Goal: Transaction & Acquisition: Purchase product/service

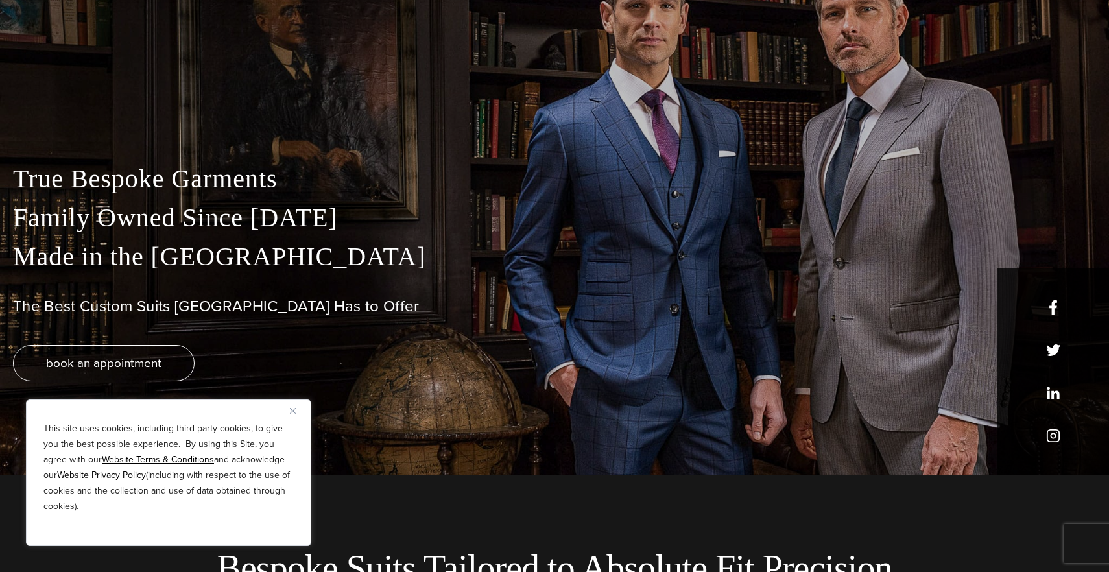
scroll to position [139, 0]
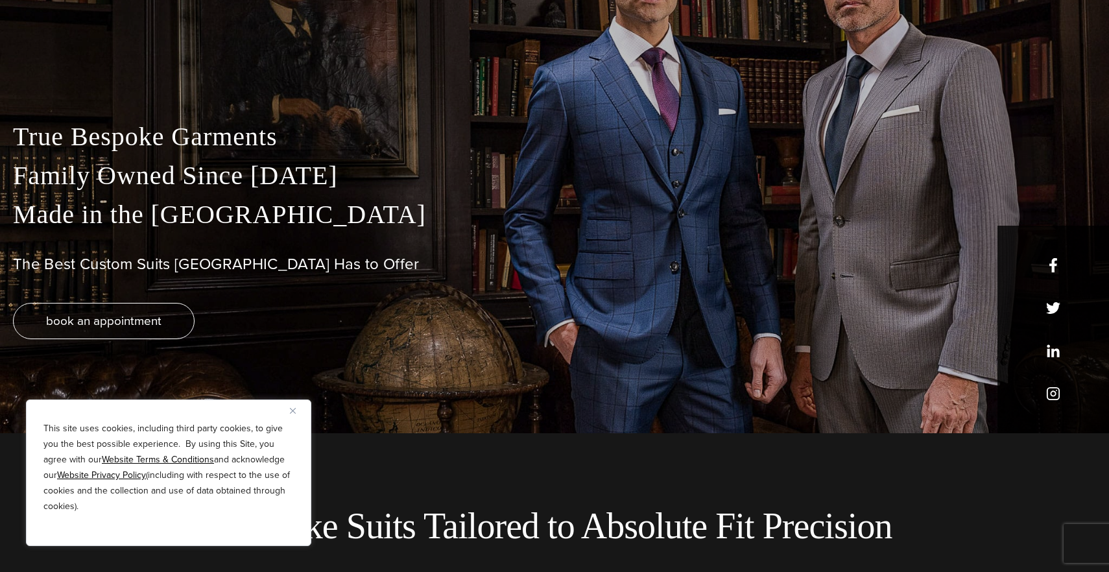
click at [291, 412] on img "Close" at bounding box center [293, 411] width 6 height 6
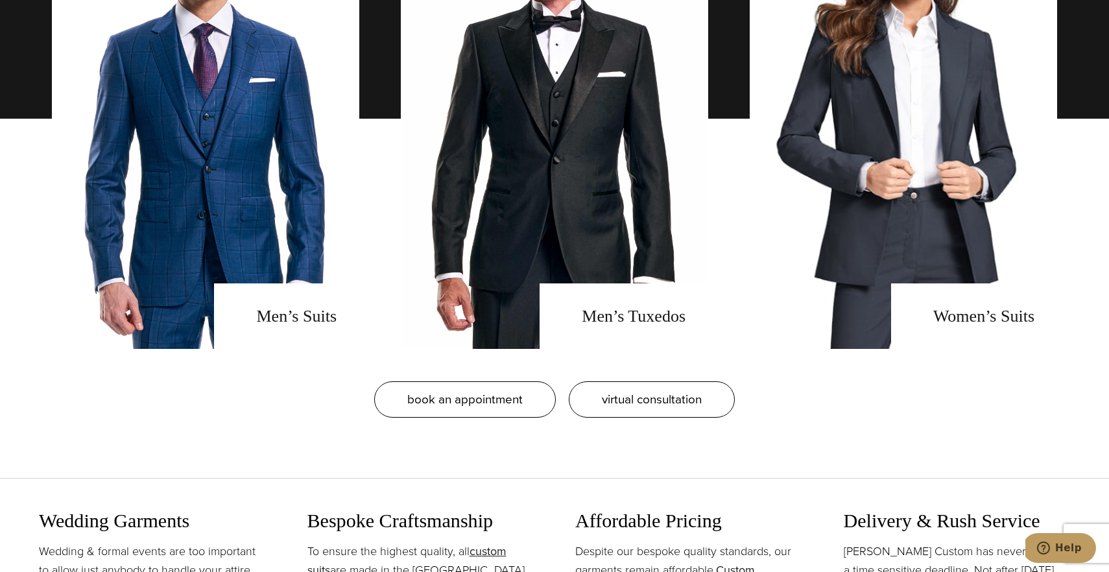
scroll to position [1124, 0]
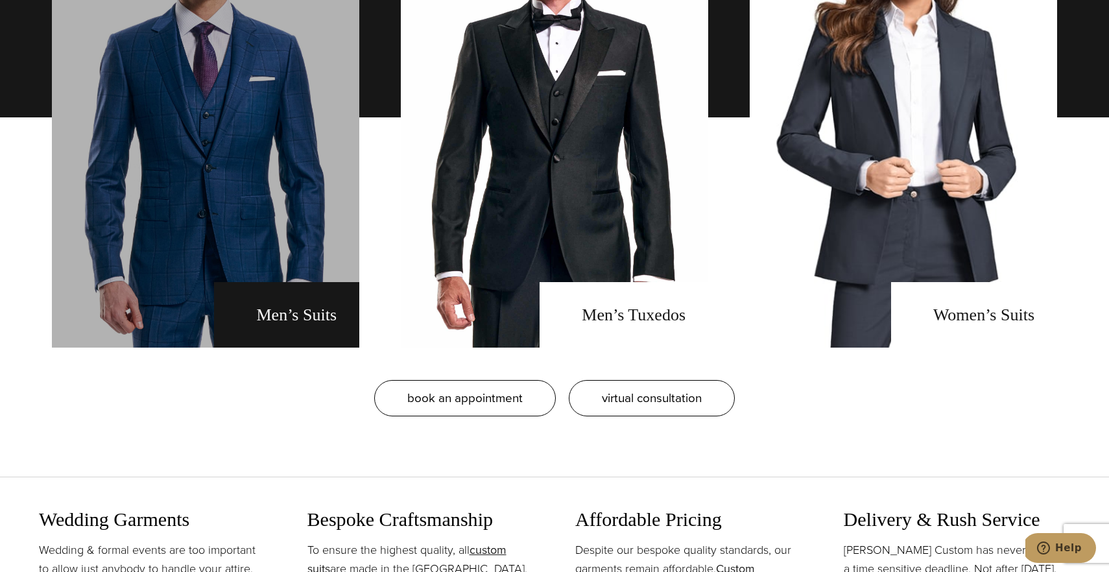
click at [262, 293] on link "men's suits" at bounding box center [205, 117] width 307 height 460
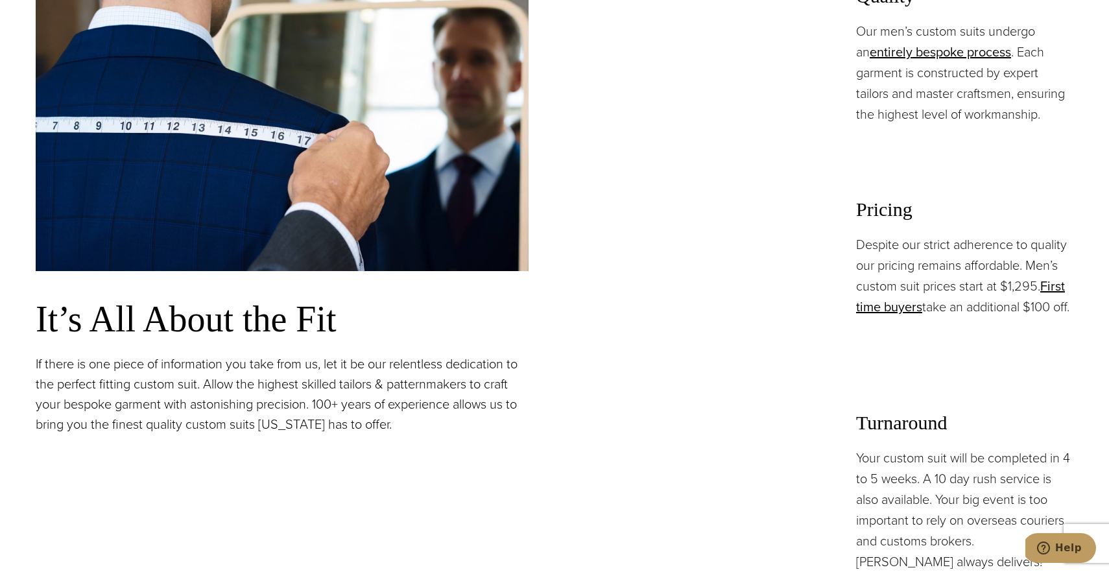
scroll to position [1032, 0]
